Goal: Communication & Community: Answer question/provide support

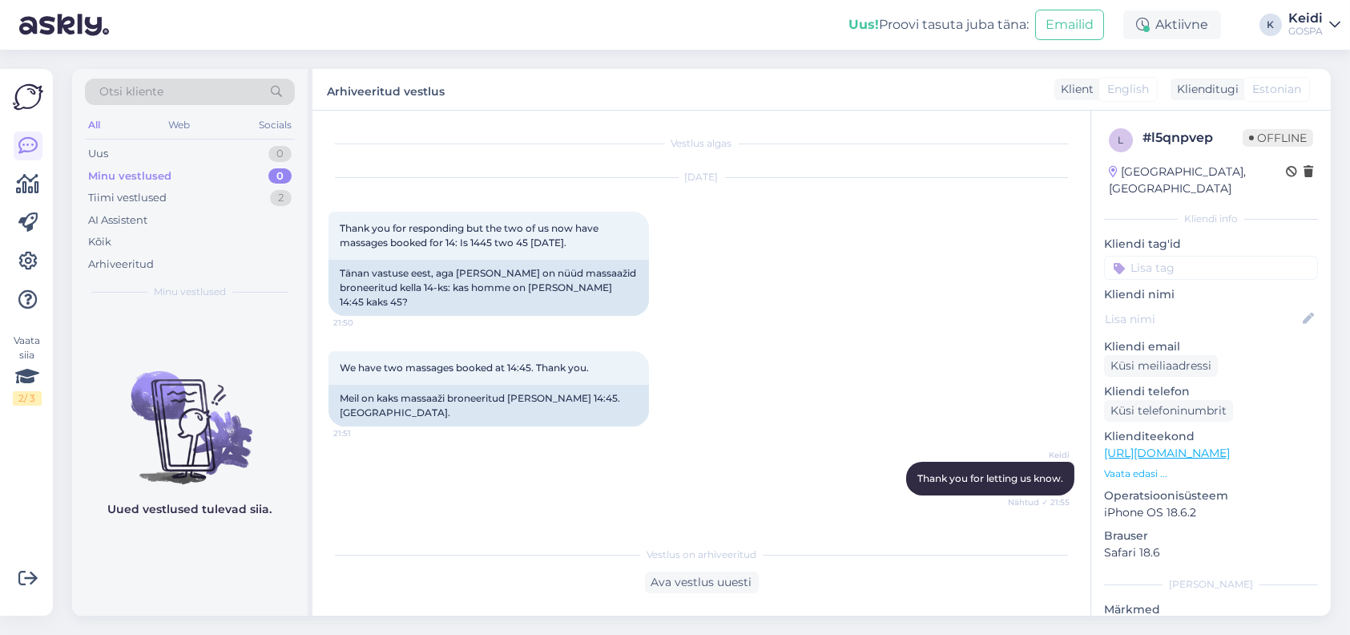
scroll to position [369, 0]
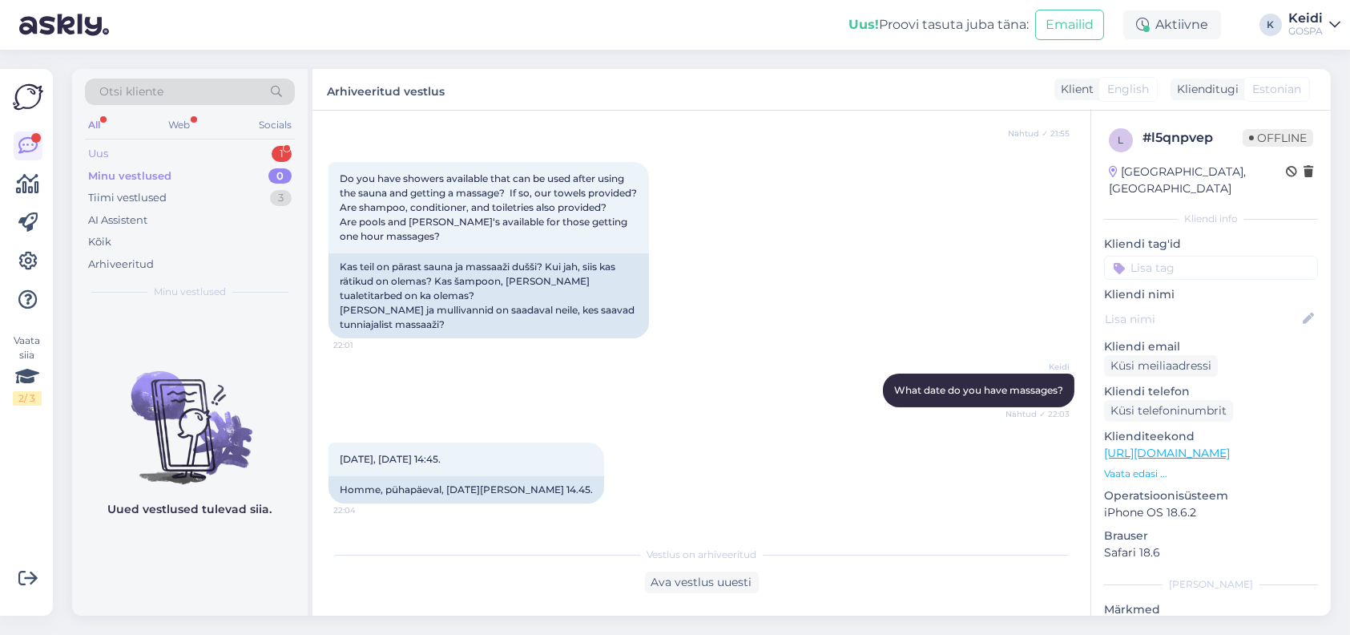
click at [123, 151] on div "Uus 1" at bounding box center [190, 154] width 210 height 22
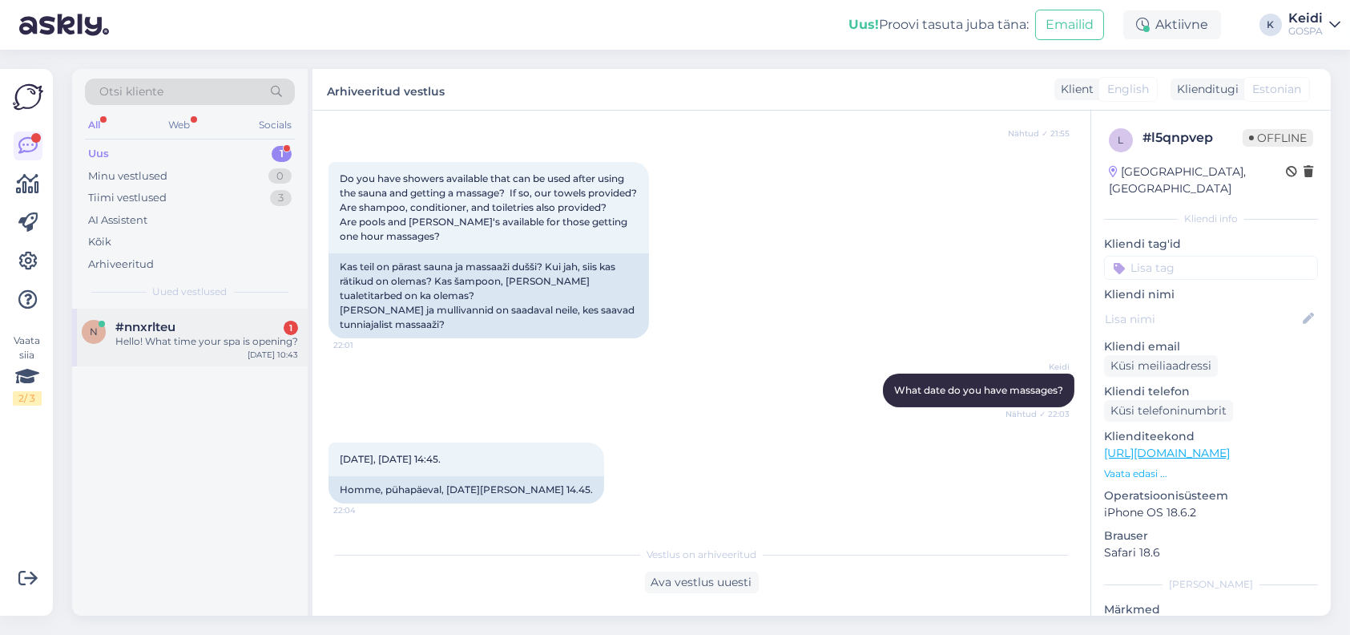
click at [179, 340] on div "Hello! What time your spa is opening?" at bounding box center [206, 341] width 183 height 14
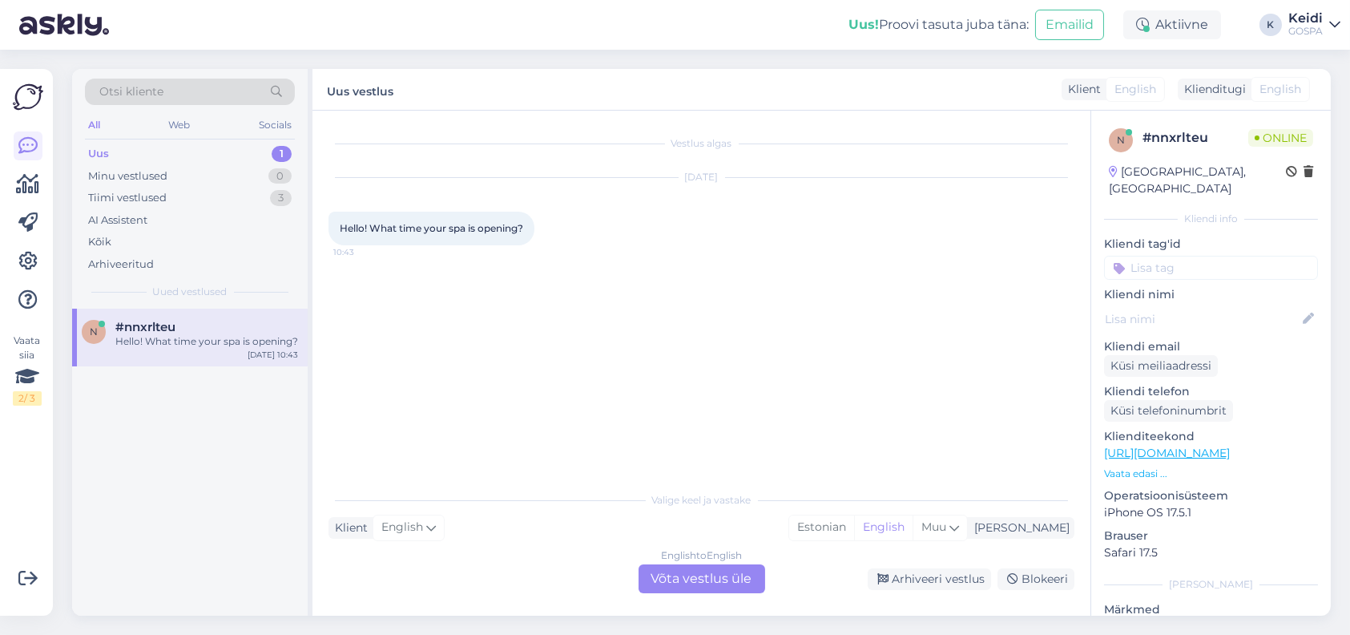
click at [673, 574] on div "English to English Võta vestlus üle" at bounding box center [702, 578] width 127 height 29
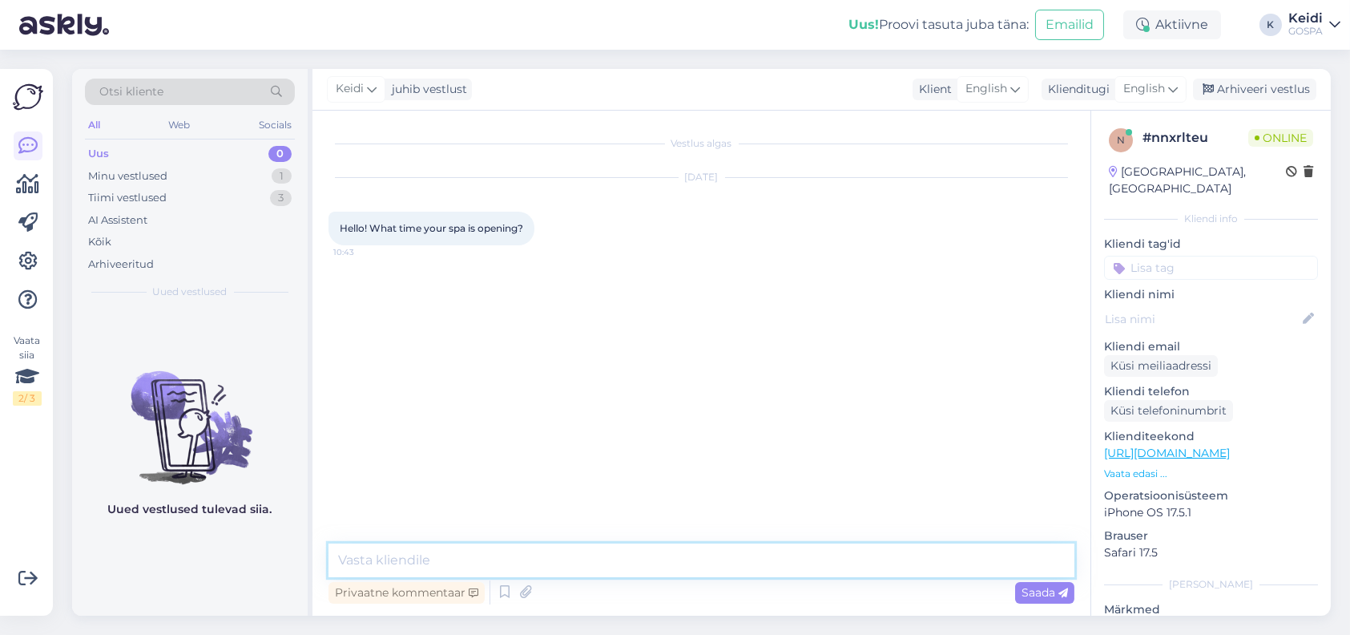
click at [430, 562] on textarea at bounding box center [702, 560] width 746 height 34
type textarea "T"
type textarea "Hello! At this moment spa is closed due to technical issues."
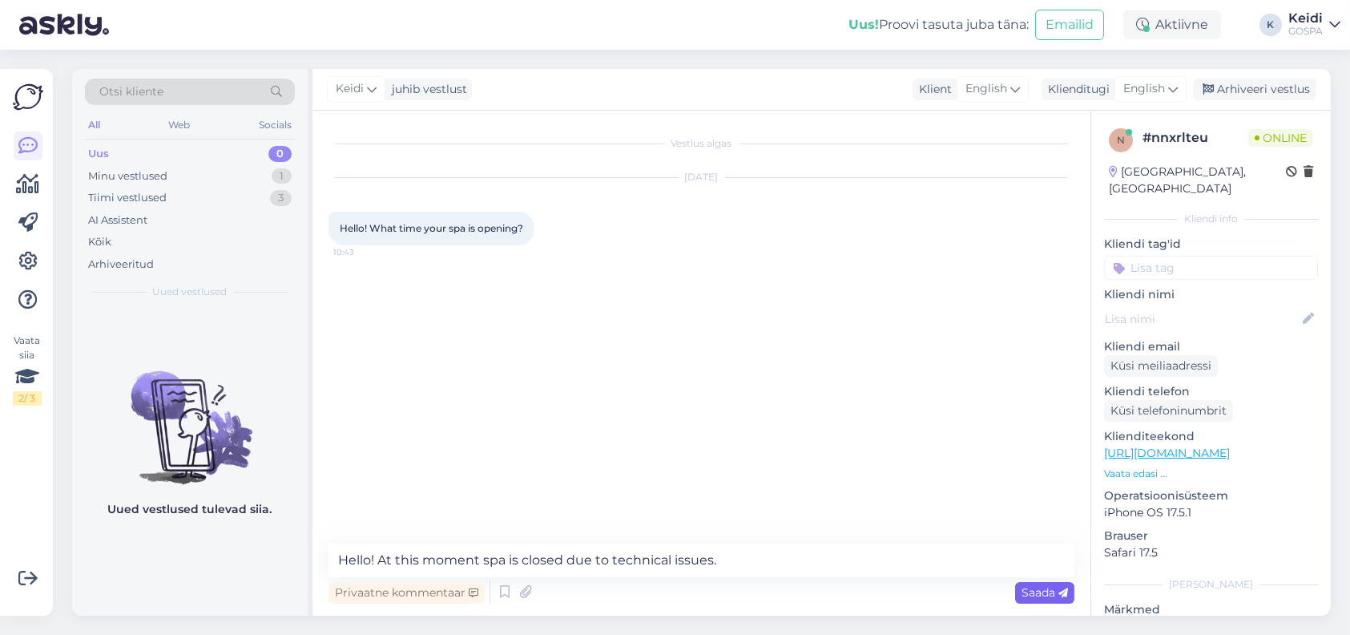
click at [1035, 595] on span "Saada" at bounding box center [1045, 592] width 46 height 14
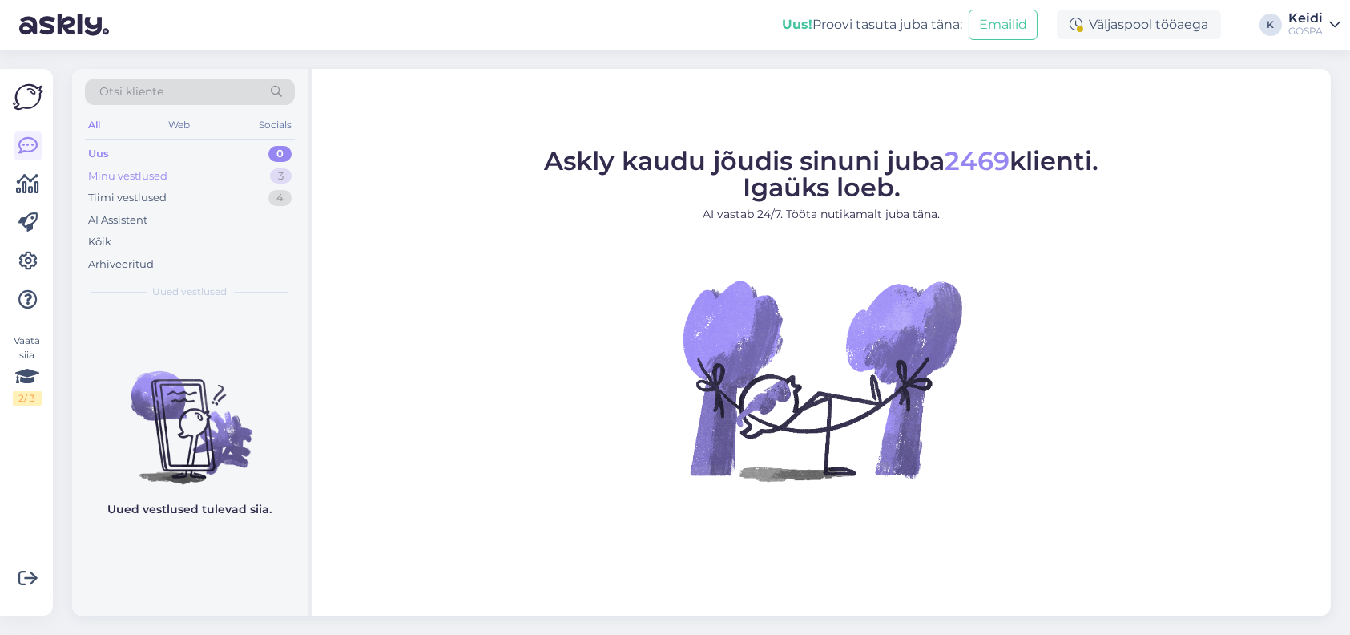
click at [188, 168] on div "Minu vestlused 3" at bounding box center [190, 176] width 210 height 22
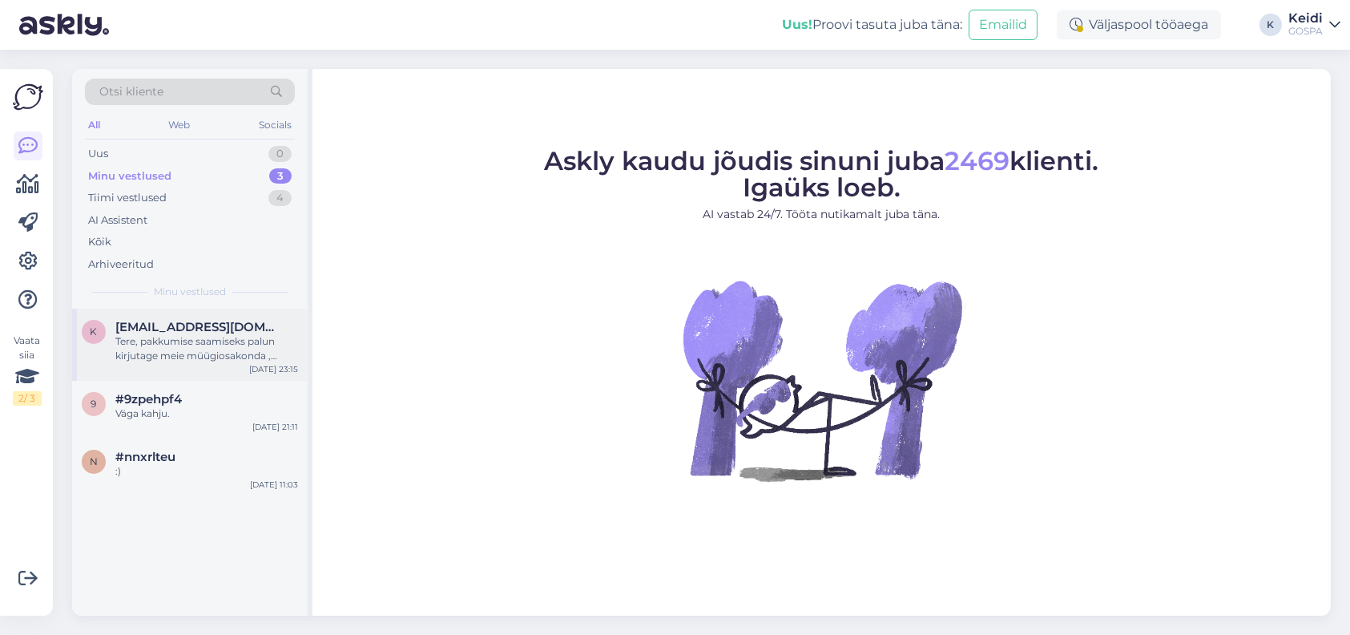
click at [154, 334] on div "Tere, pakkumise saamiseks palun kirjutage meie müügiosakonda ,[EMAIL_ADDRESS][D…" at bounding box center [206, 348] width 183 height 29
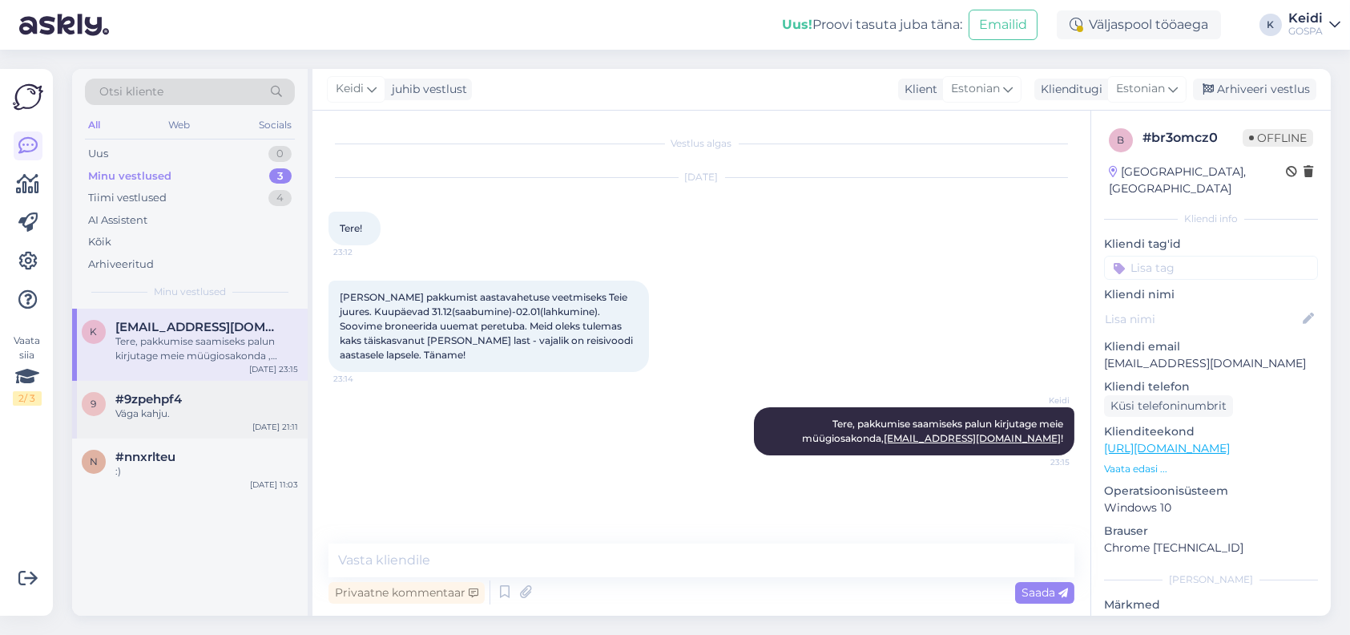
click at [125, 426] on div "9 #9zpehpf4 Väga kahju. [DATE] 21:11" at bounding box center [190, 410] width 236 height 58
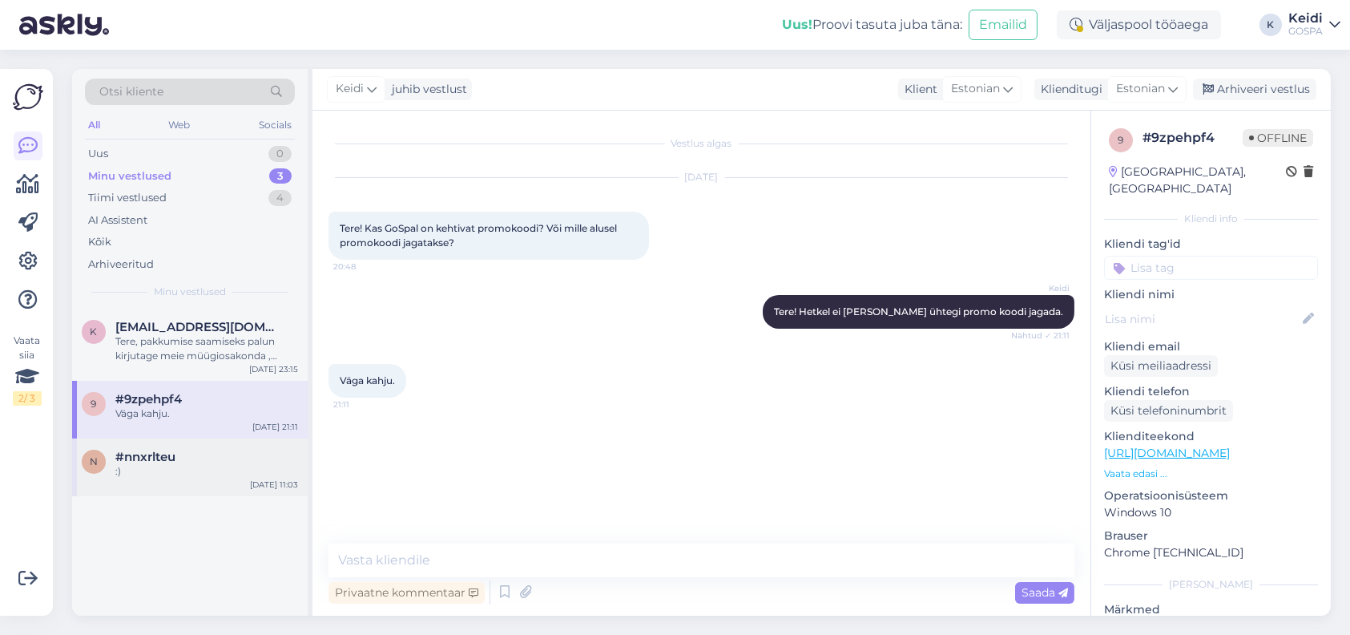
click at [129, 454] on span "#nnxrlteu" at bounding box center [145, 457] width 60 height 14
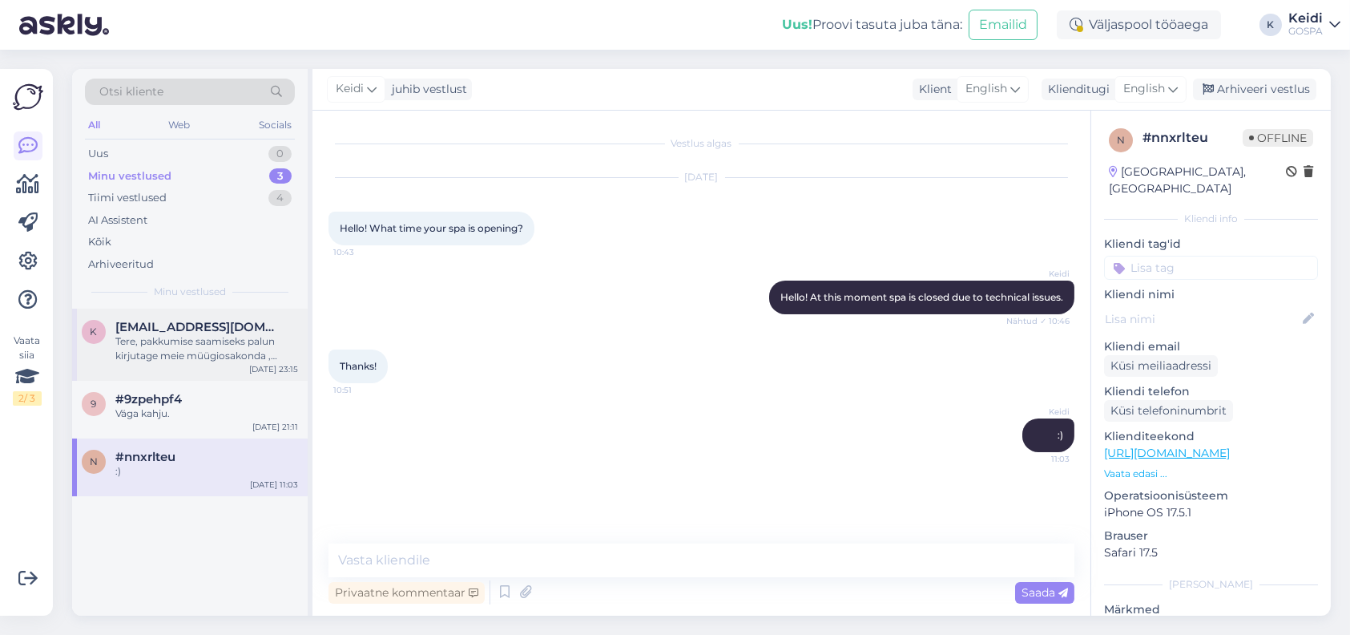
click at [169, 324] on span "[EMAIL_ADDRESS][DOMAIN_NAME]" at bounding box center [198, 327] width 167 height 14
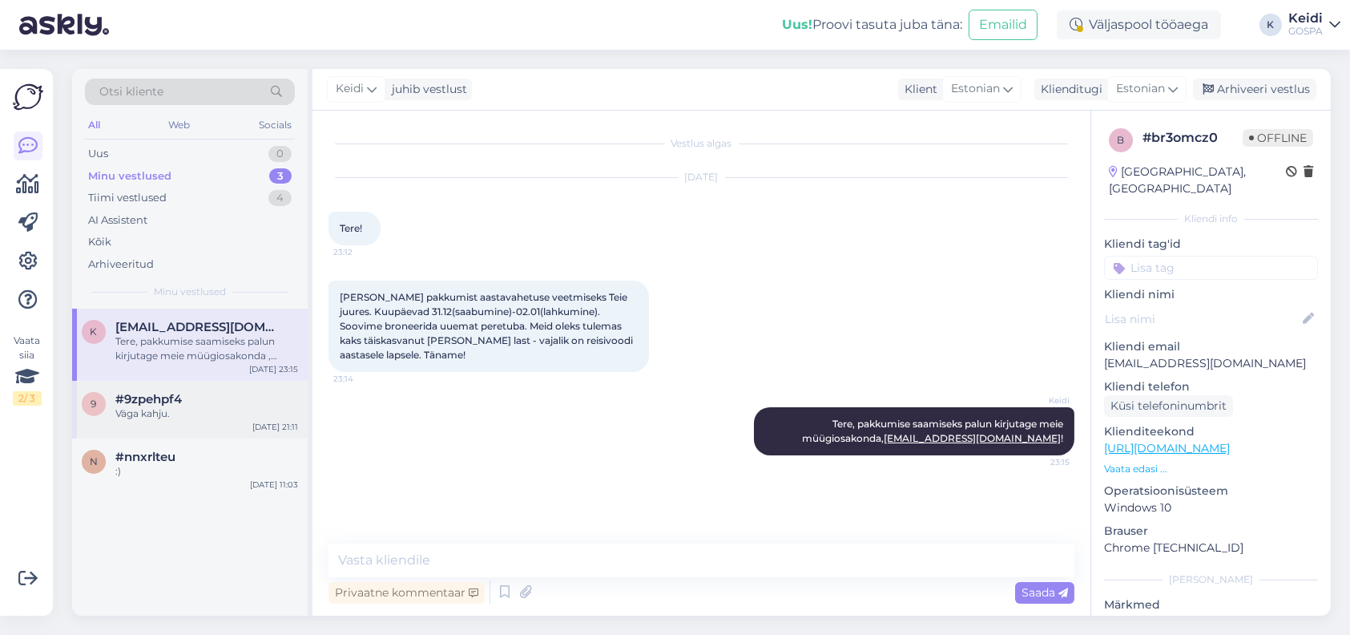
click at [158, 398] on span "#9zpehpf4" at bounding box center [148, 399] width 67 height 14
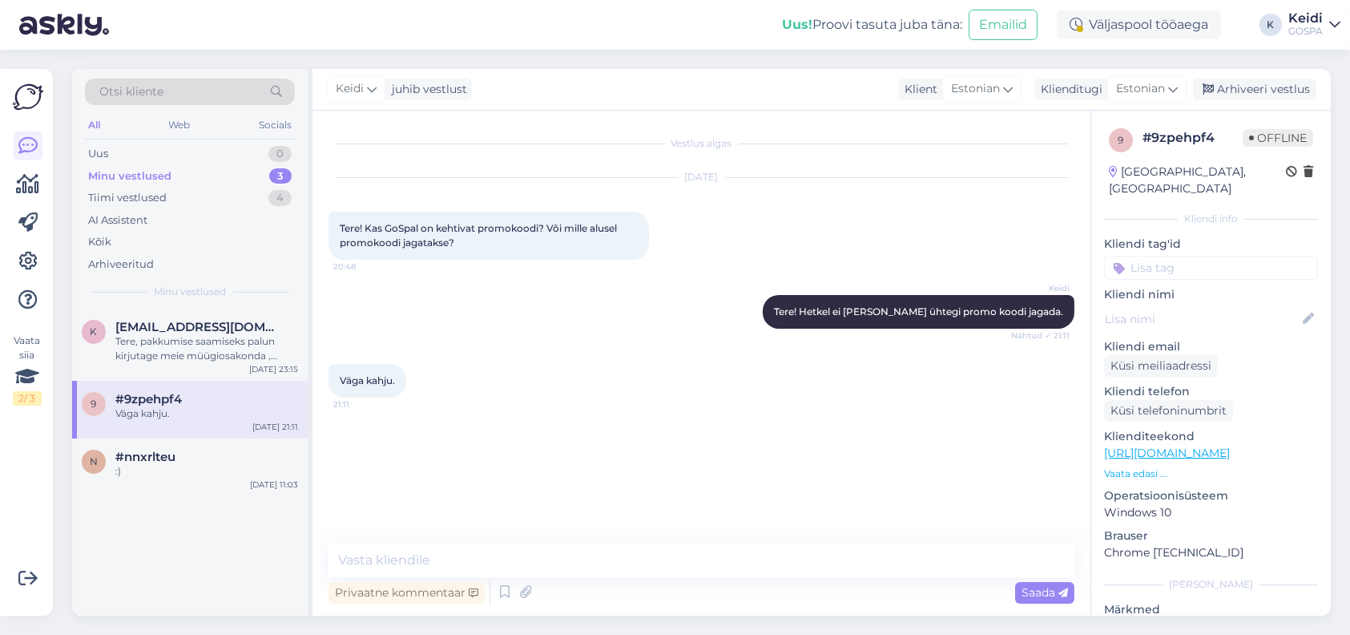
click at [133, 434] on div "9 #9zpehpf4 Väga kahju. [DATE] 21:11" at bounding box center [190, 410] width 236 height 58
click at [132, 454] on span "#nnxrlteu" at bounding box center [145, 457] width 60 height 14
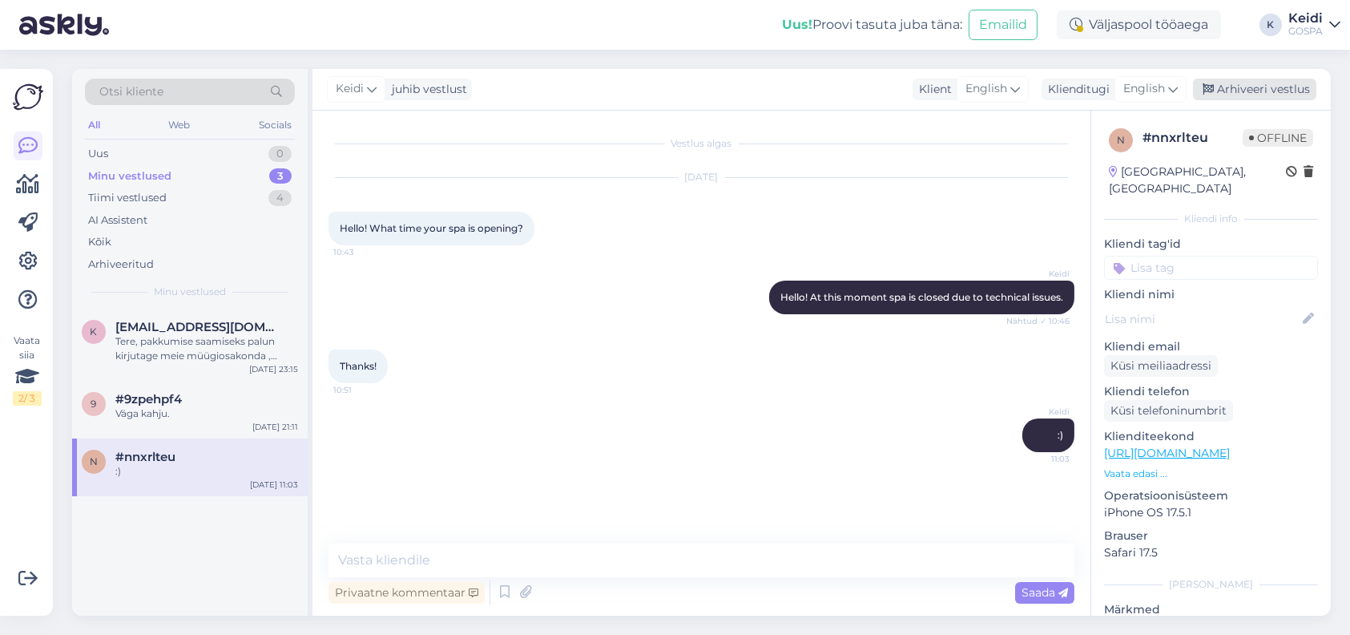
click at [1248, 88] on div "Arhiveeri vestlus" at bounding box center [1254, 90] width 123 height 22
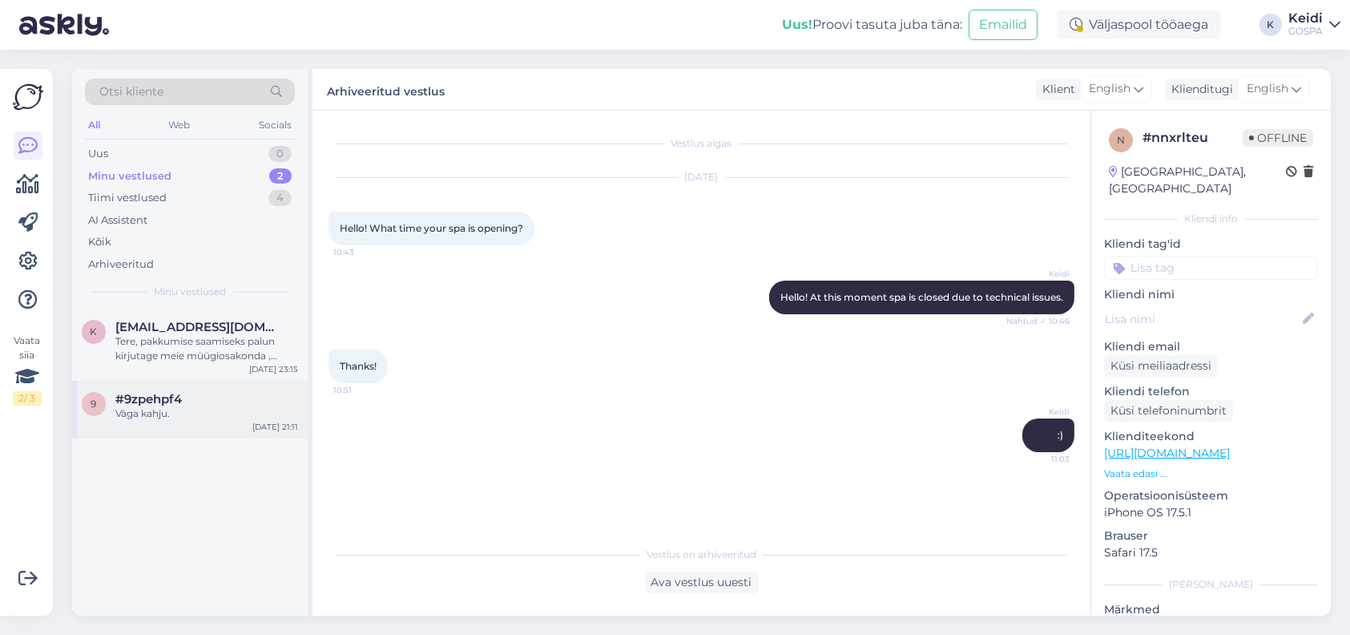
click at [133, 409] on div "Väga kahju." at bounding box center [206, 413] width 183 height 14
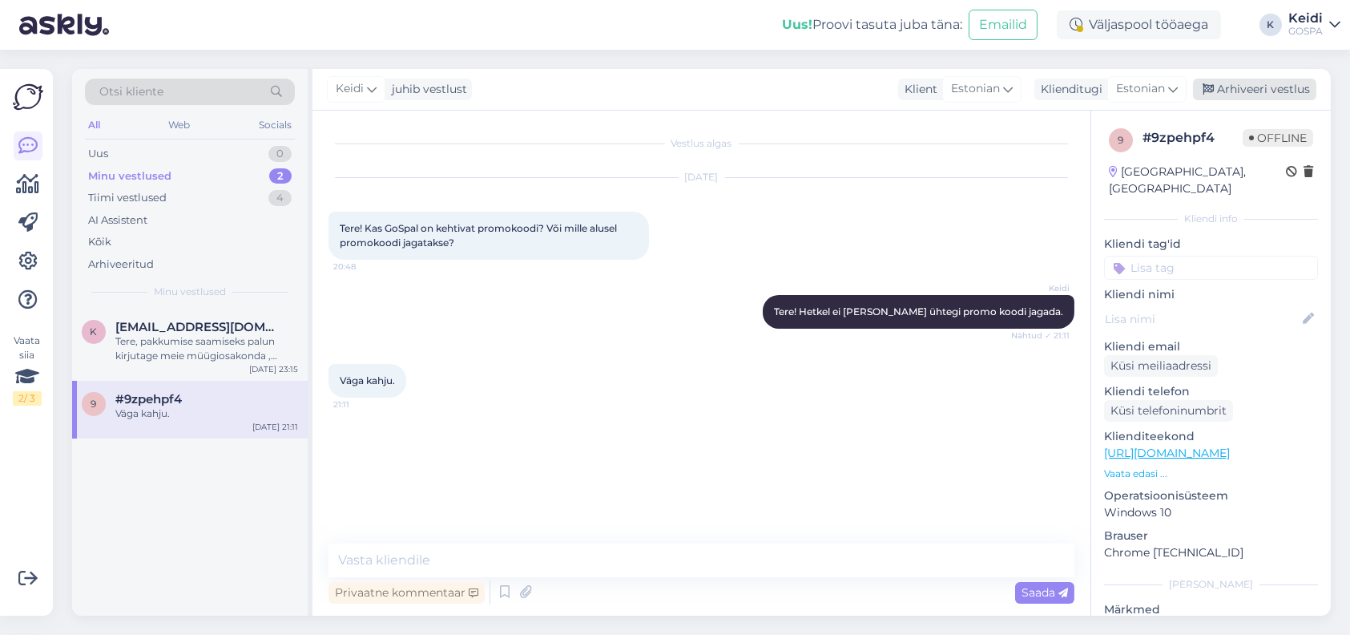
click at [1232, 87] on div "Arhiveeri vestlus" at bounding box center [1254, 90] width 123 height 22
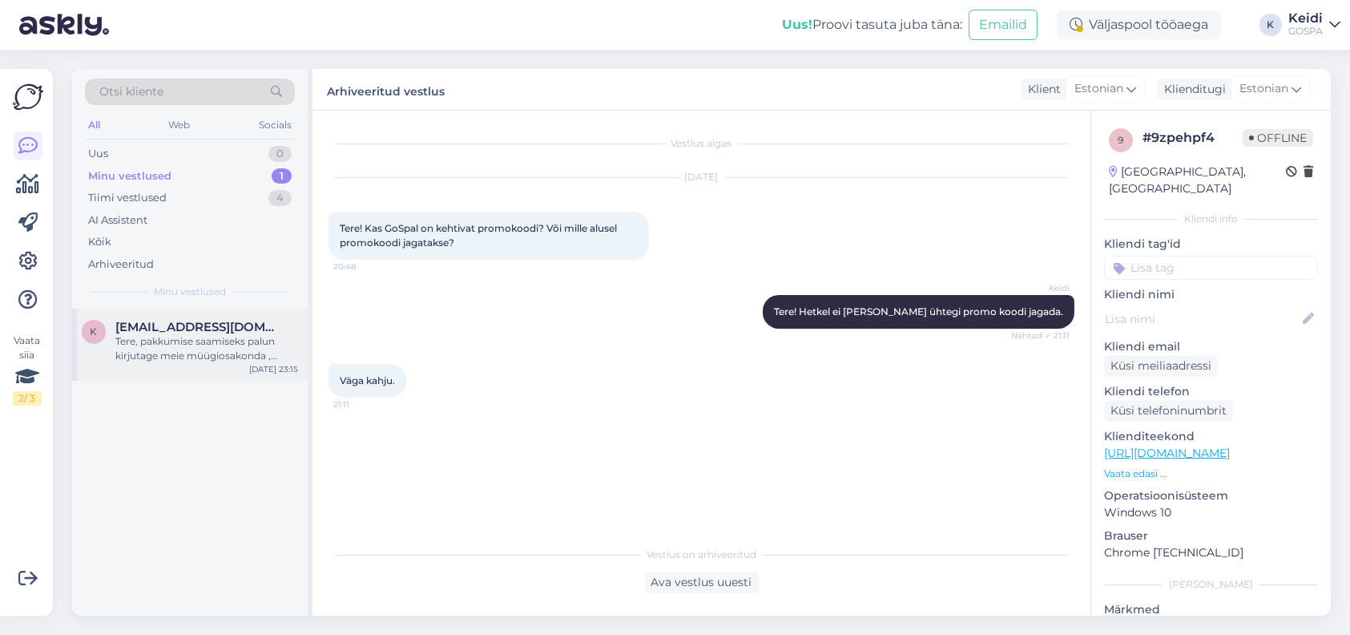
click at [188, 337] on div "Tere, pakkumise saamiseks palun kirjutage meie müügiosakonda ,info@gospa.ee!" at bounding box center [206, 348] width 183 height 29
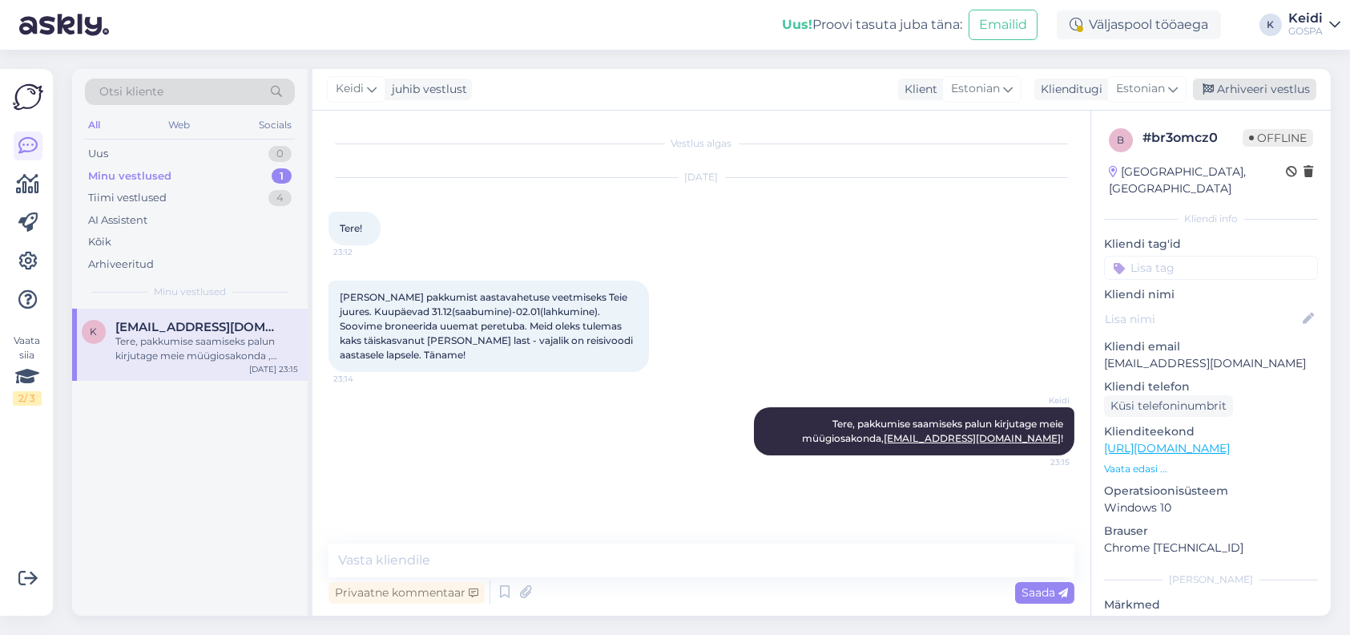
click at [1256, 91] on div "Arhiveeri vestlus" at bounding box center [1254, 90] width 123 height 22
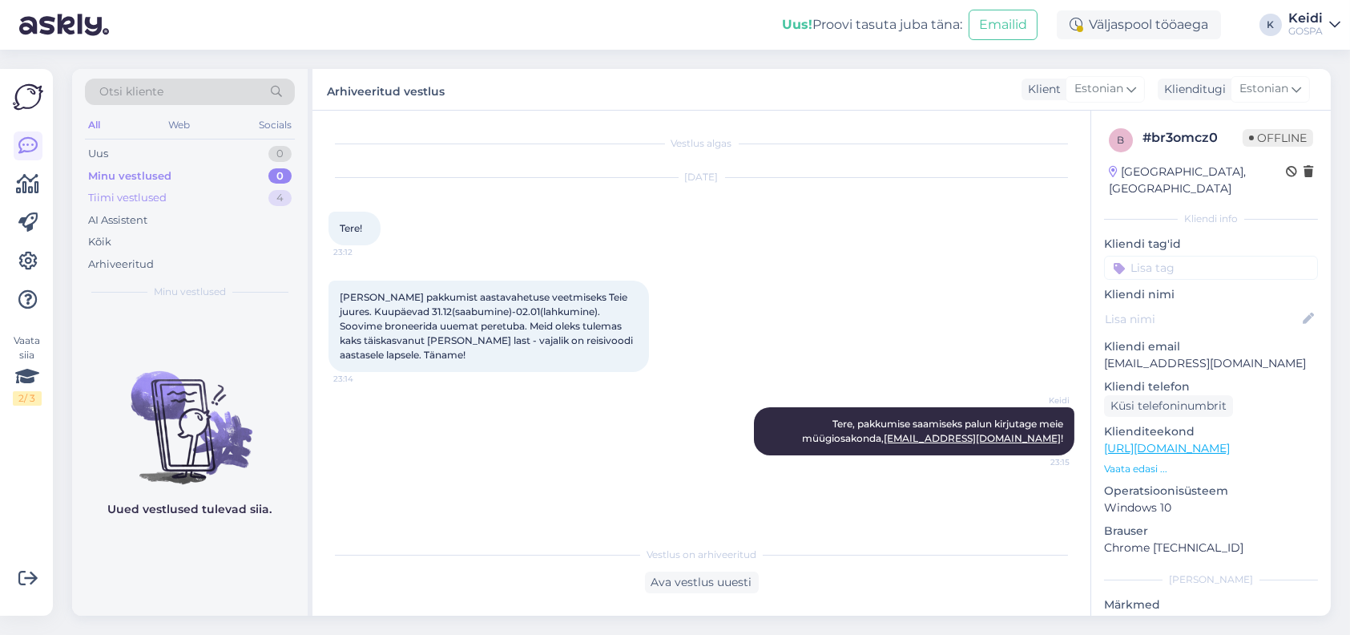
click at [173, 200] on div "Tiimi vestlused 4" at bounding box center [190, 198] width 210 height 22
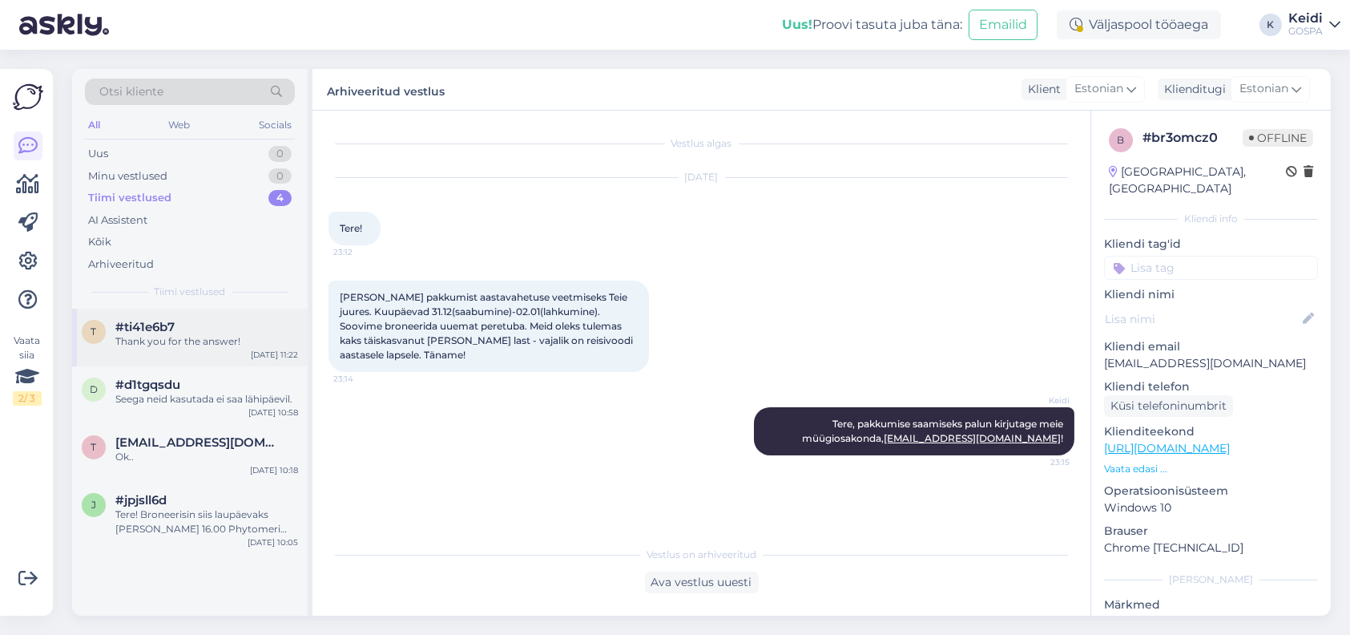
click at [188, 334] on div "Thank you for the answer!" at bounding box center [206, 341] width 183 height 14
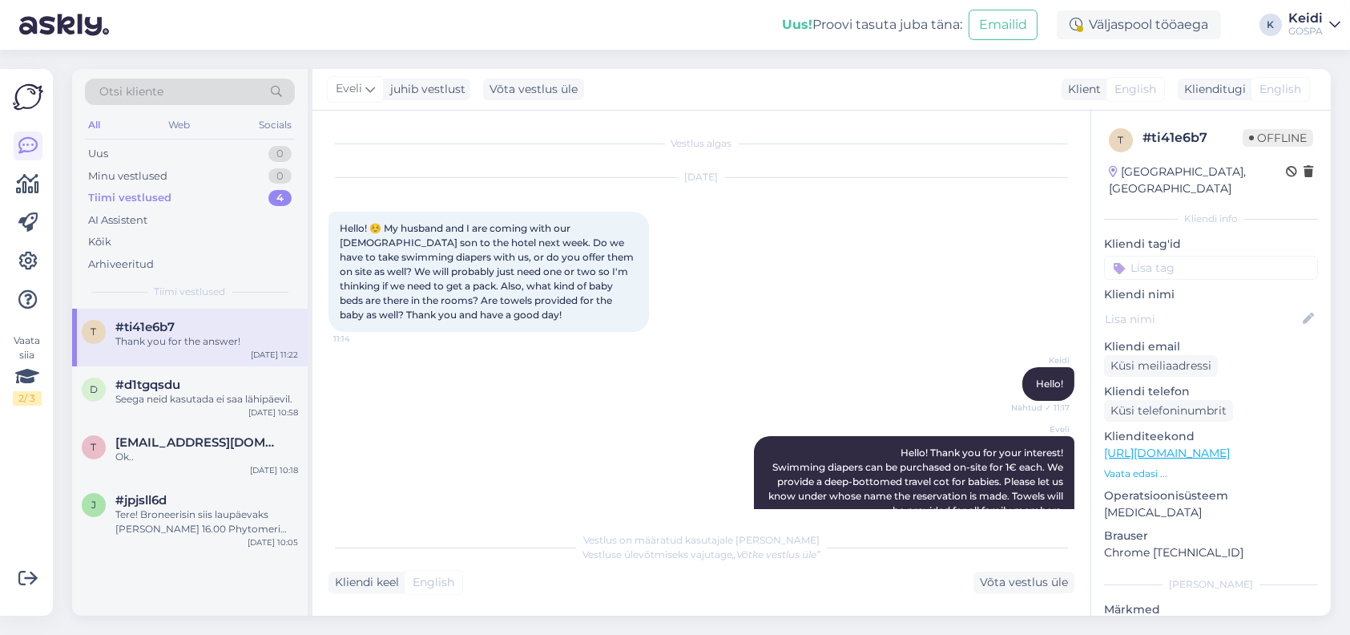
scroll to position [271, 0]
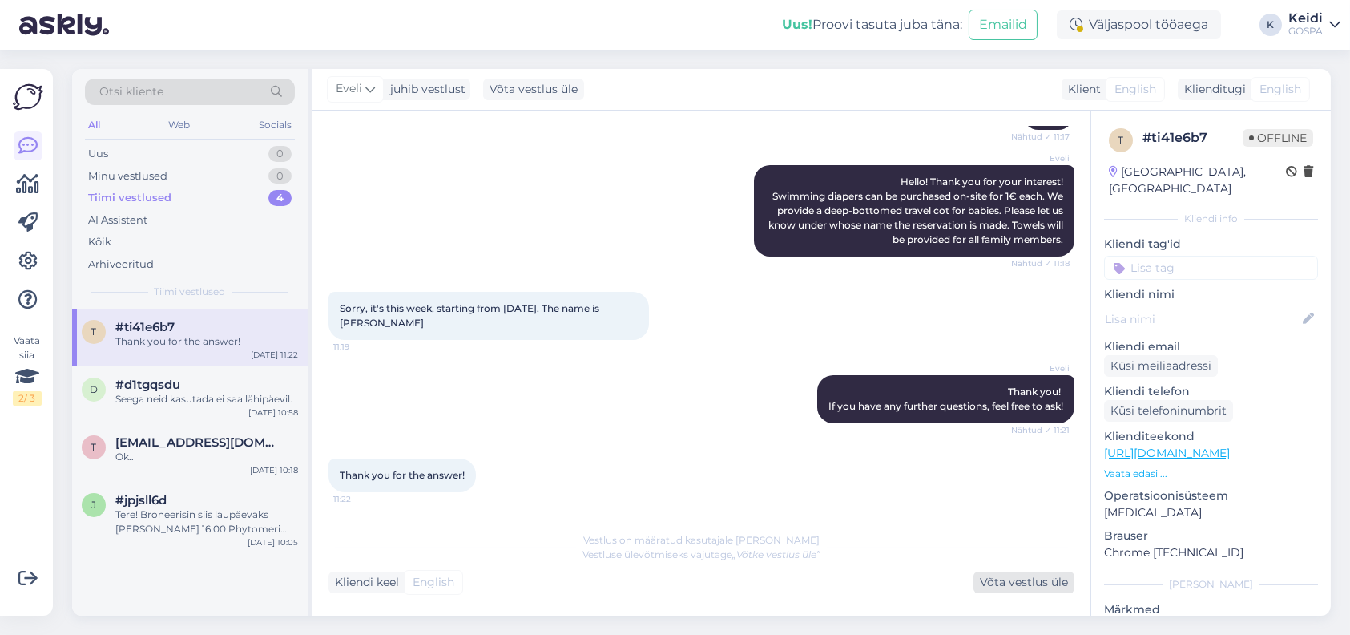
click at [1010, 574] on div "Võta vestlus üle" at bounding box center [1024, 582] width 101 height 22
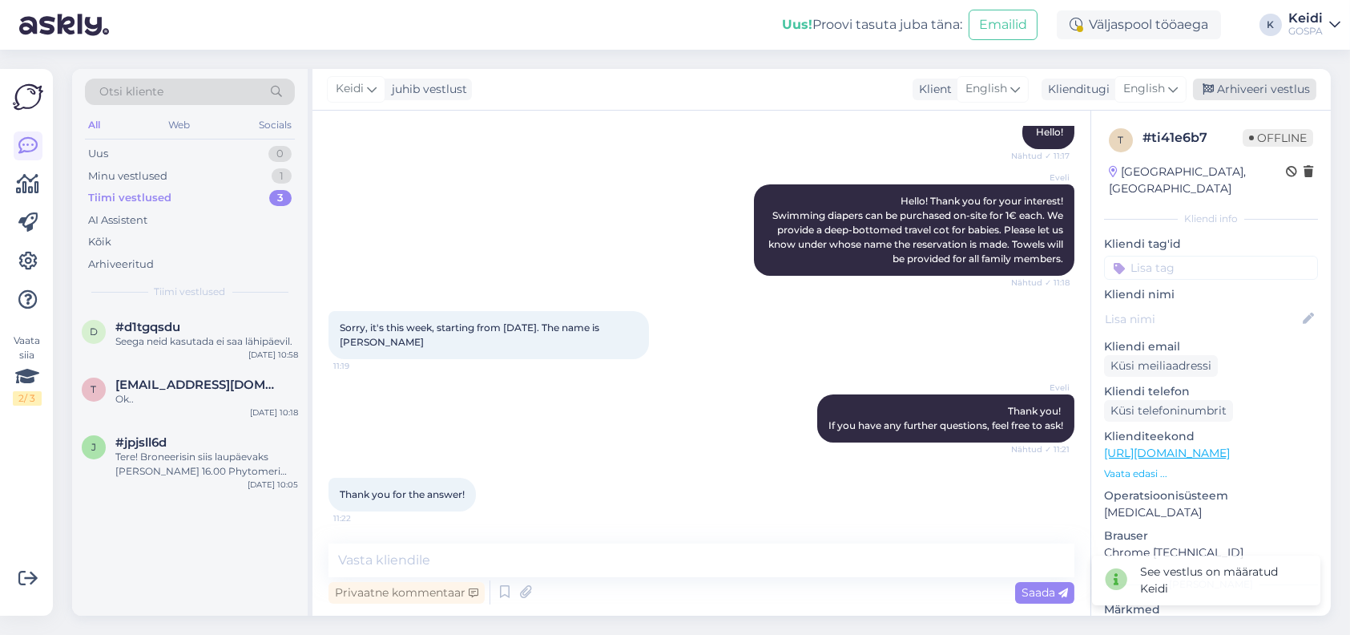
click at [1282, 88] on div "Arhiveeri vestlus" at bounding box center [1254, 90] width 123 height 22
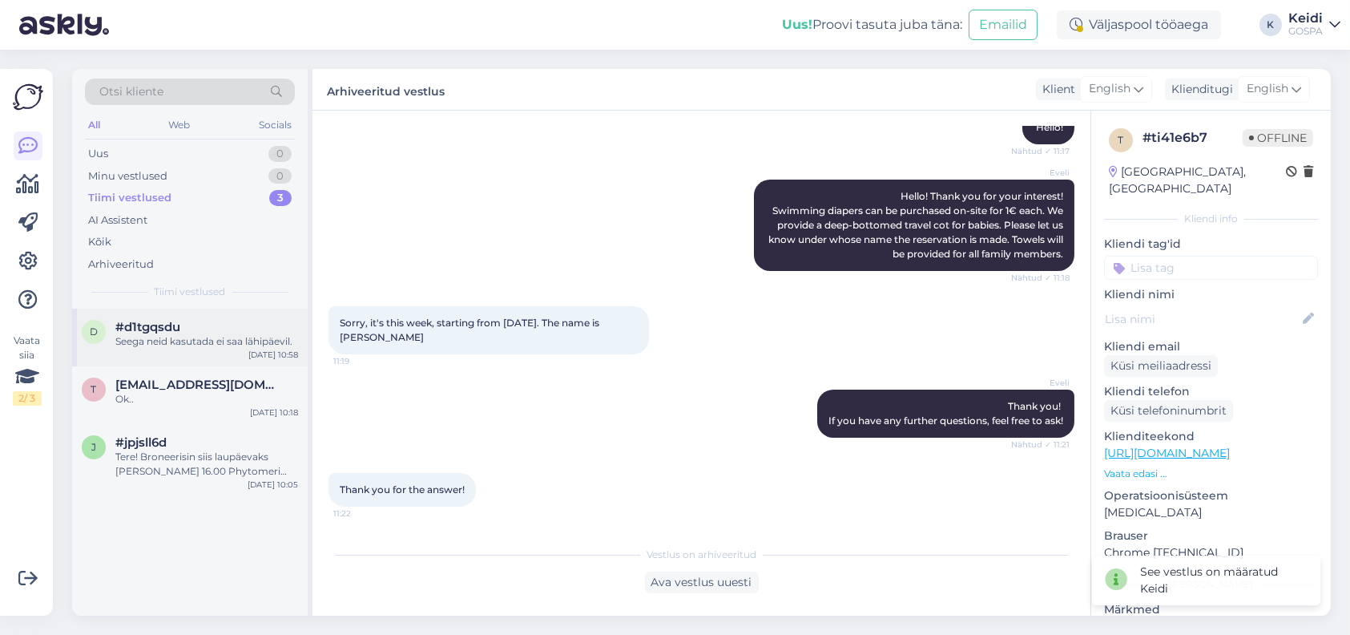
click at [205, 330] on div "#d1tgqsdu" at bounding box center [206, 327] width 183 height 14
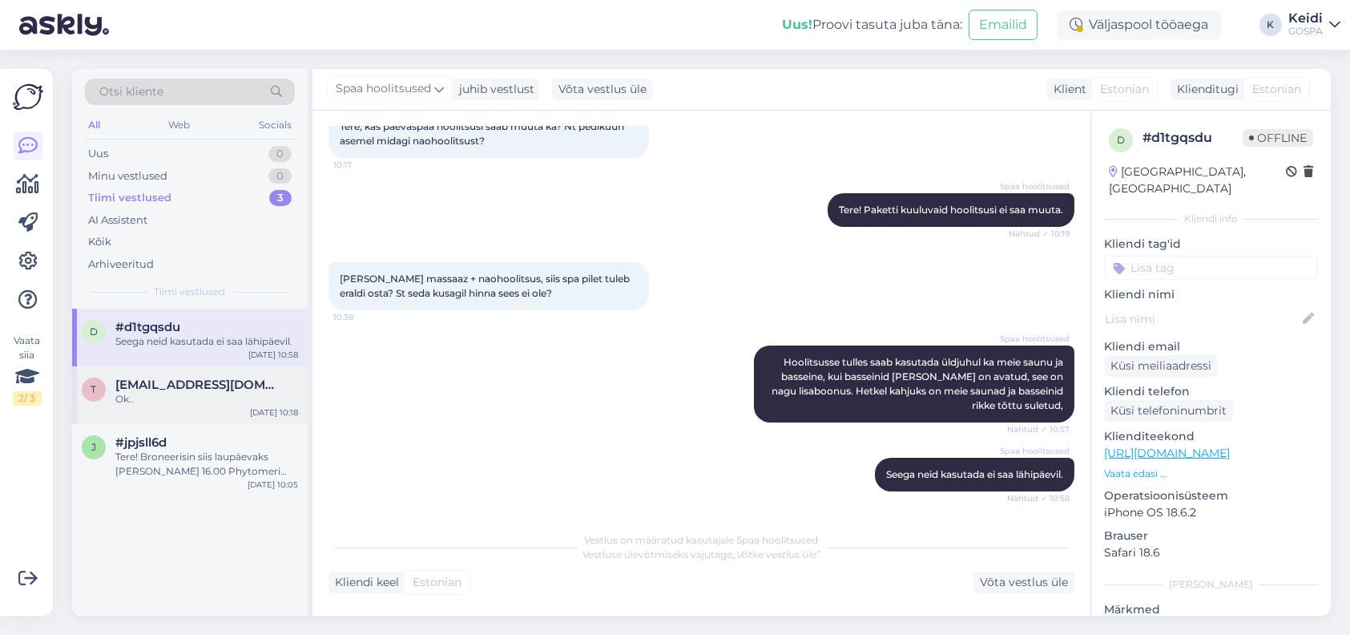
click at [183, 395] on div "Ok.." at bounding box center [206, 399] width 183 height 14
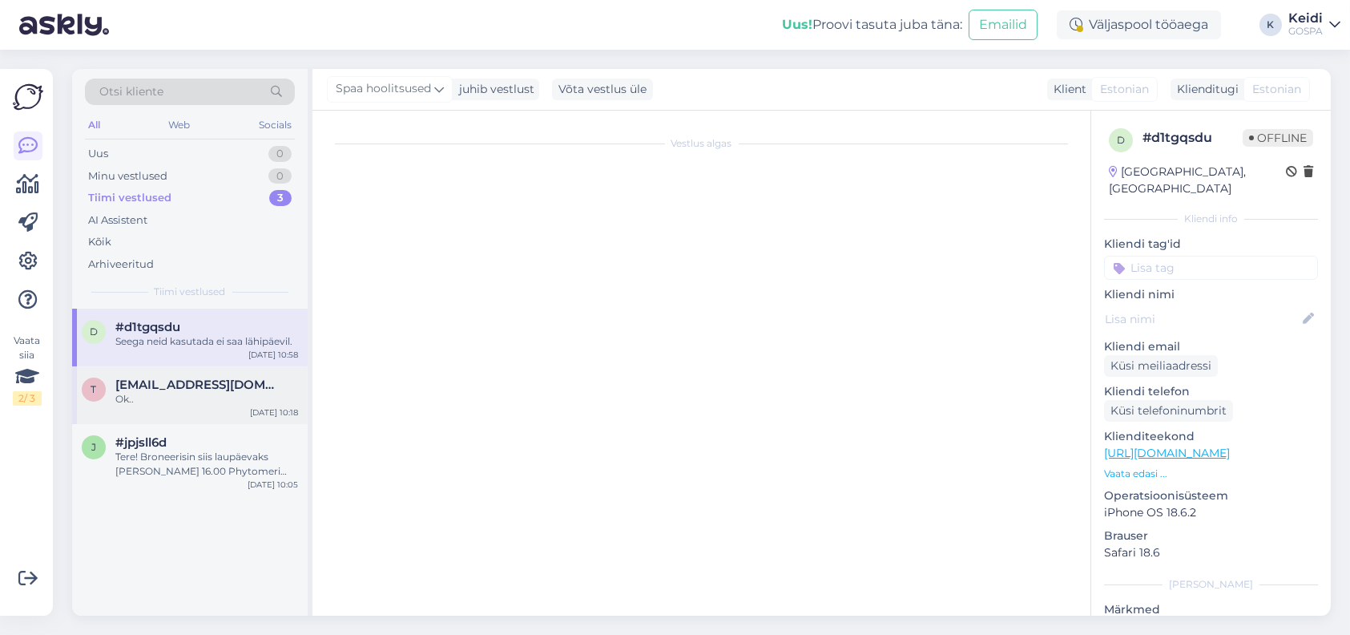
scroll to position [516, 0]
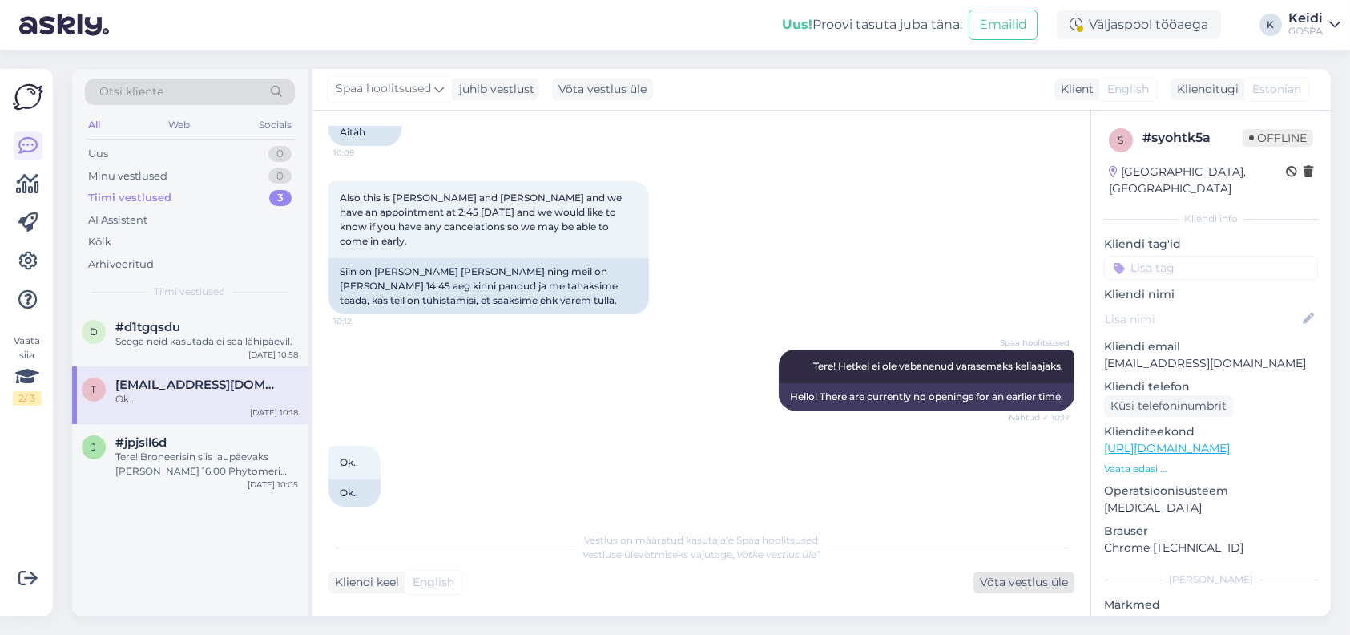
click at [1025, 588] on div "Võta vestlus üle" at bounding box center [1024, 582] width 101 height 22
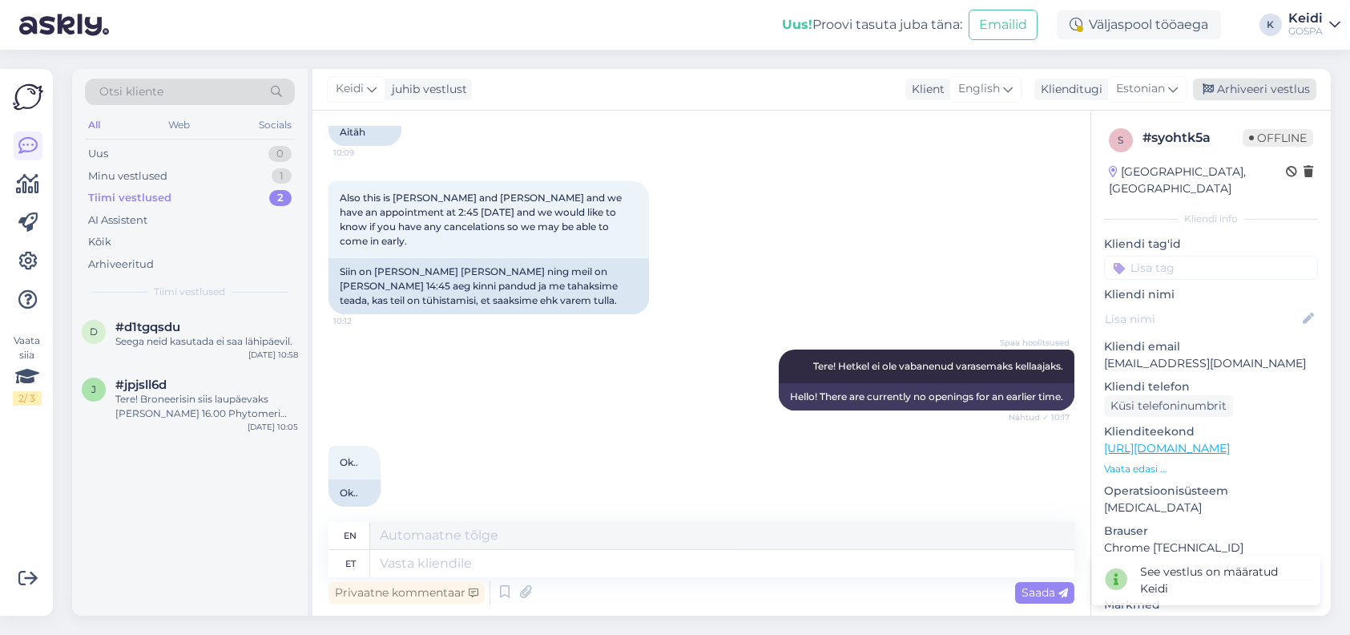
click at [1224, 90] on div "Arhiveeri vestlus" at bounding box center [1254, 90] width 123 height 22
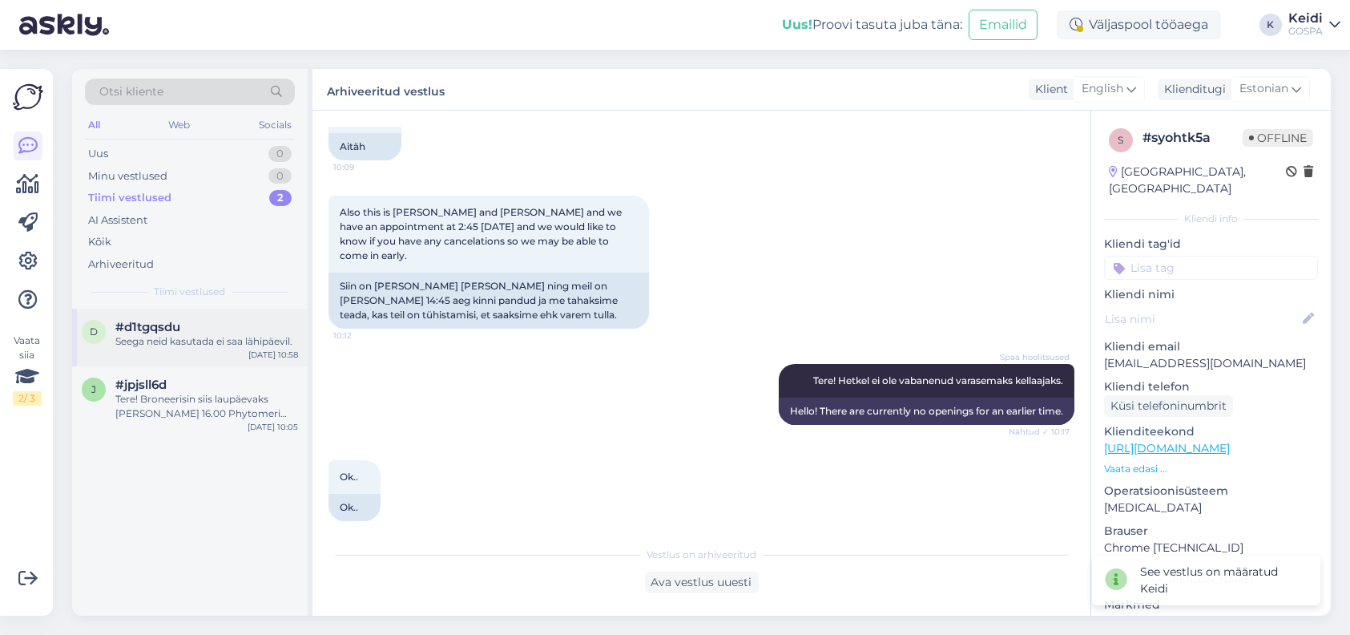
click at [171, 349] on div "d #d1tgqsdu Seega neid kasutada ei saa lähipäevil. Sep 15 10:58" at bounding box center [190, 338] width 236 height 58
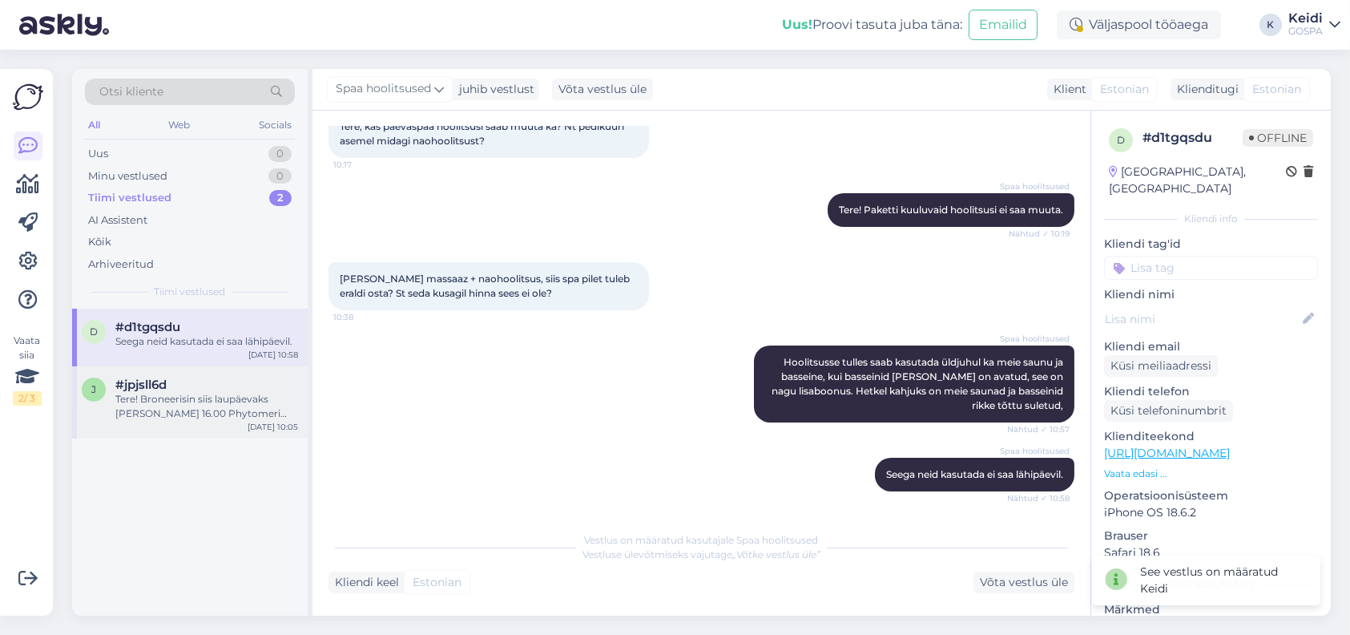
click at [162, 405] on div "Tere! Broneerisin siis laupäevaks kell 16.00 Phytomeri kehahoolitsuse." at bounding box center [206, 406] width 183 height 29
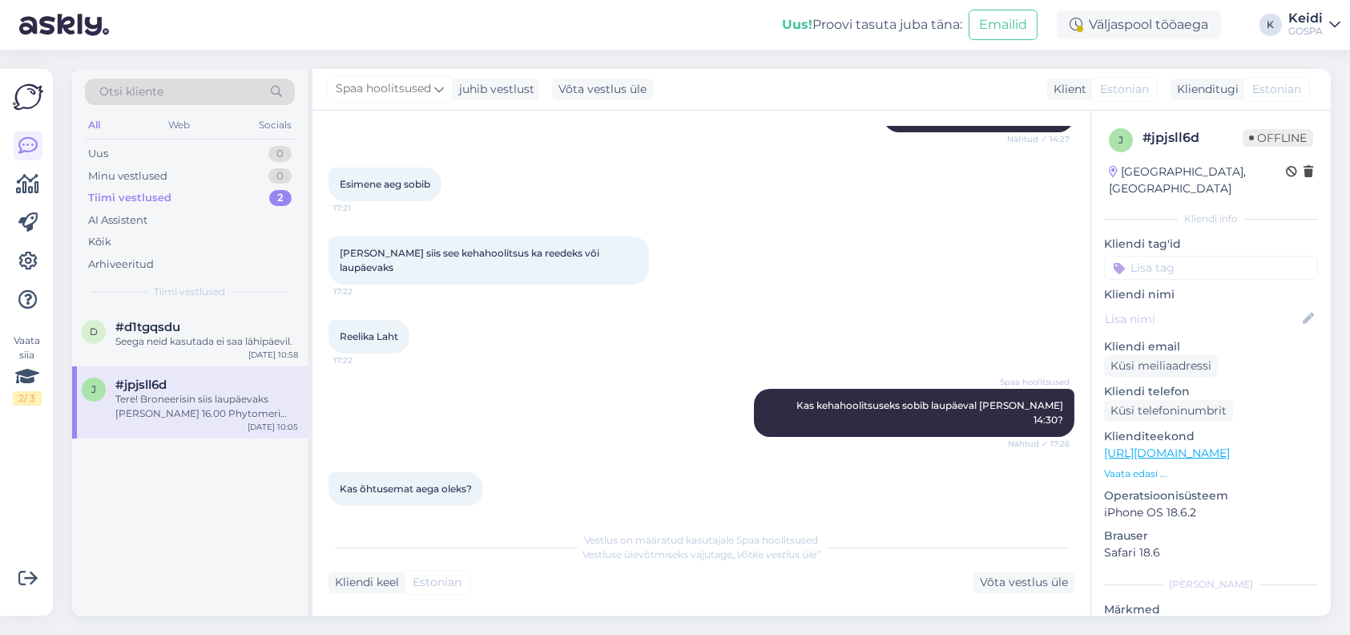
scroll to position [687, 0]
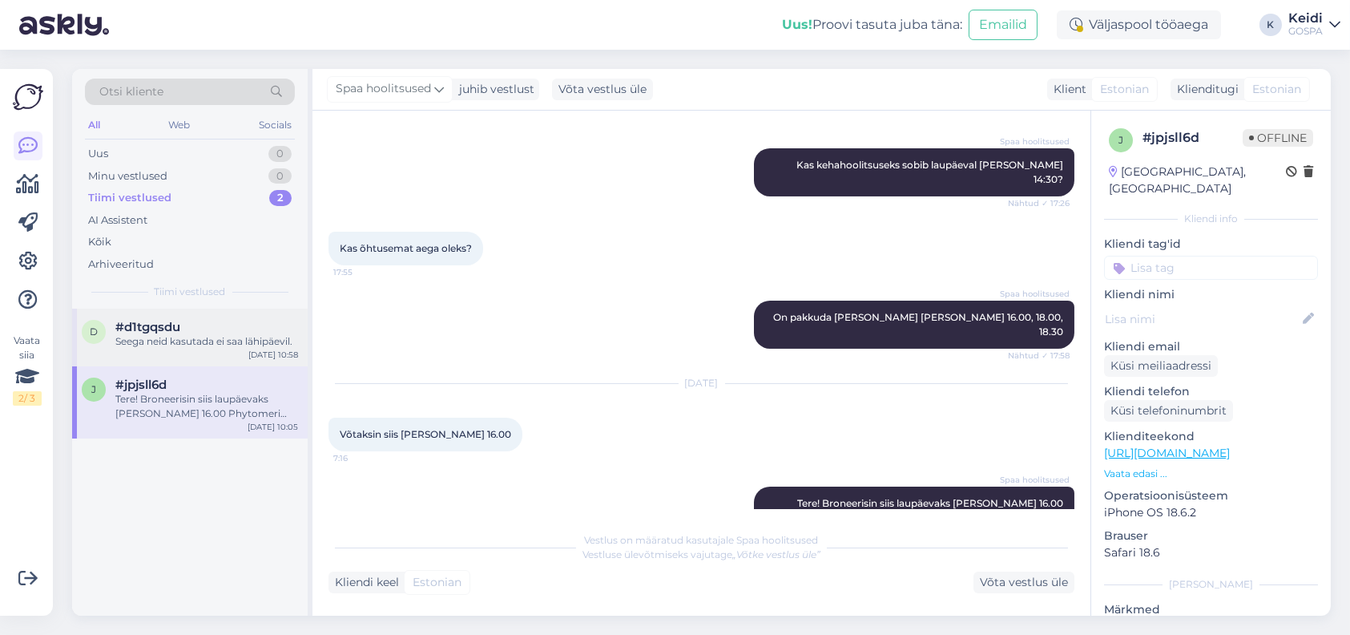
click at [174, 334] on div "Seega neid kasutada ei saa lähipäevil." at bounding box center [206, 341] width 183 height 14
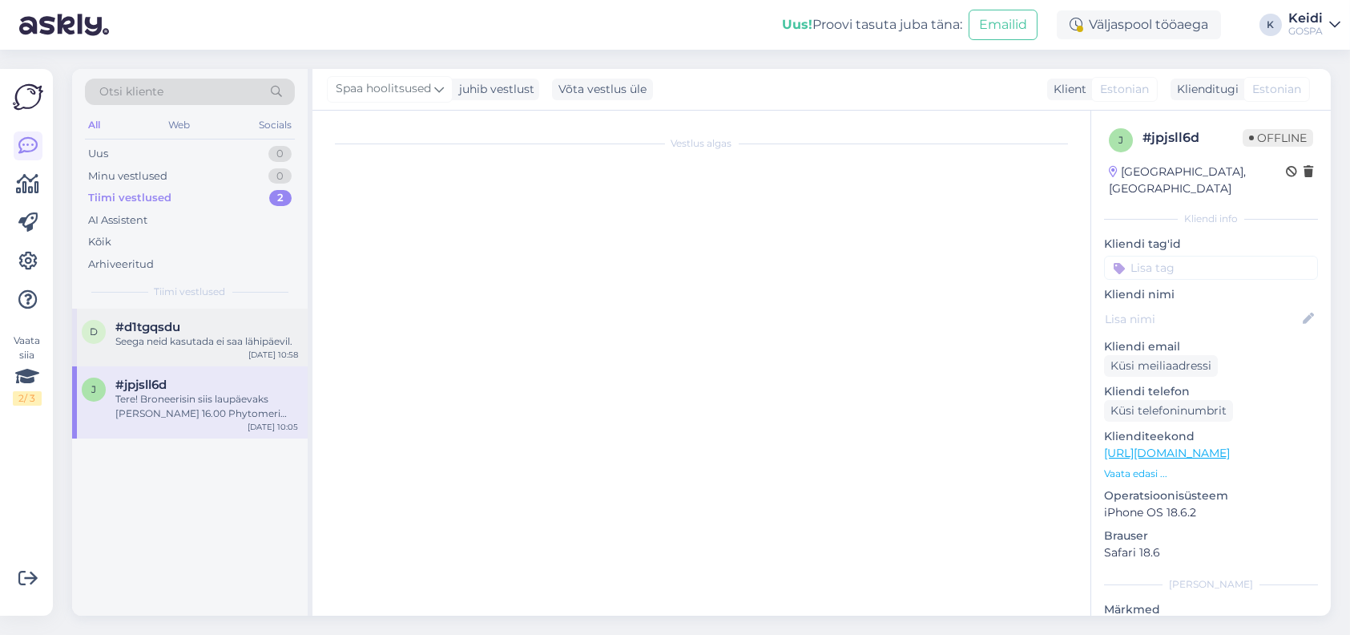
scroll to position [102, 0]
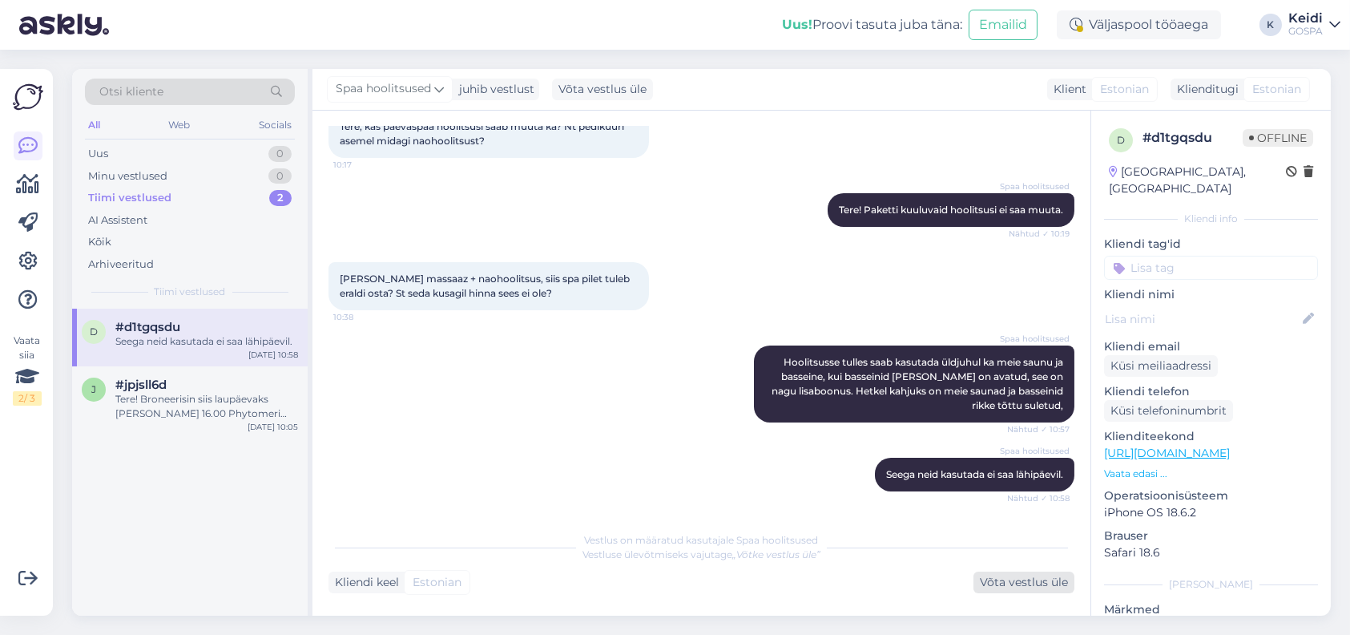
click at [1024, 572] on div "Võta vestlus üle" at bounding box center [1024, 582] width 101 height 22
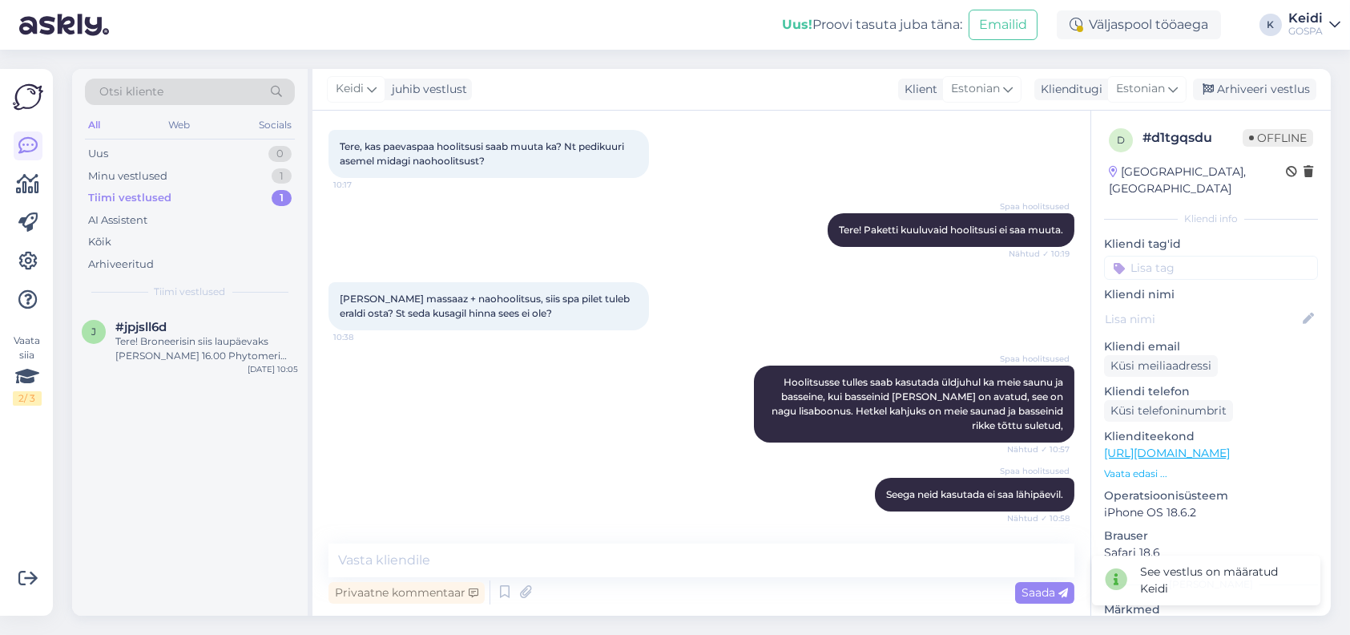
scroll to position [82, 0]
click at [1242, 83] on div "Arhiveeri vestlus" at bounding box center [1254, 90] width 123 height 22
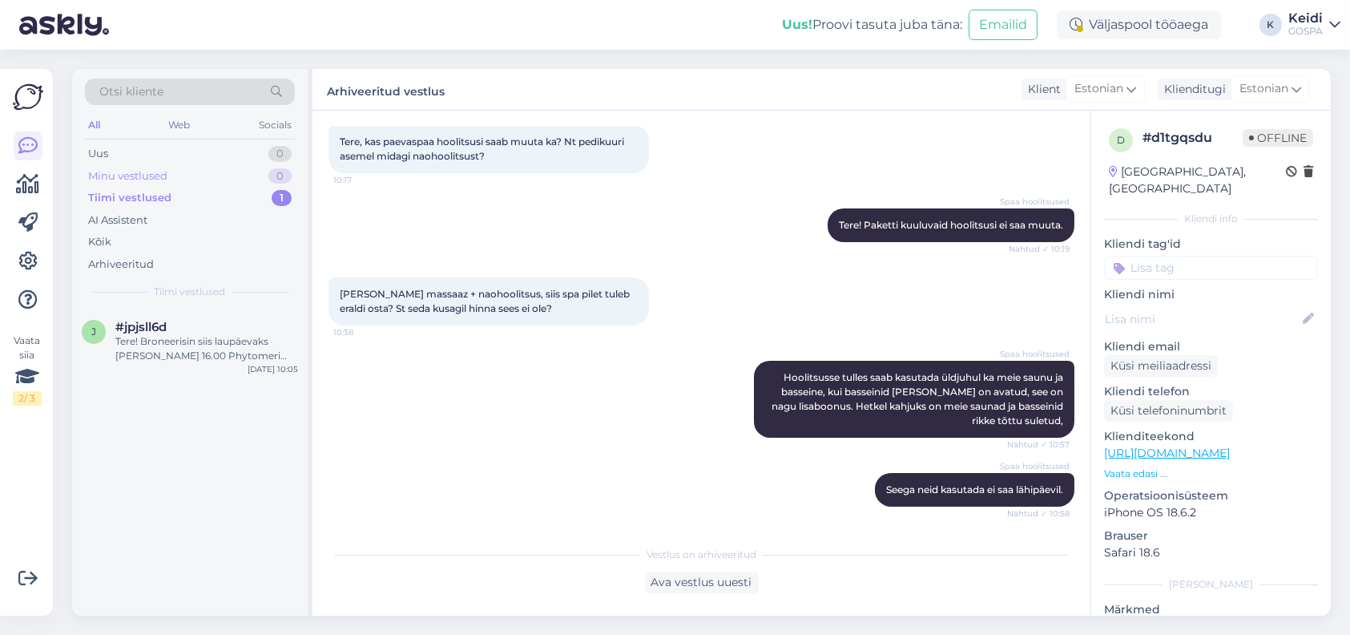
click at [218, 174] on div "Minu vestlused 0" at bounding box center [190, 176] width 210 height 22
